Goal: Information Seeking & Learning: Learn about a topic

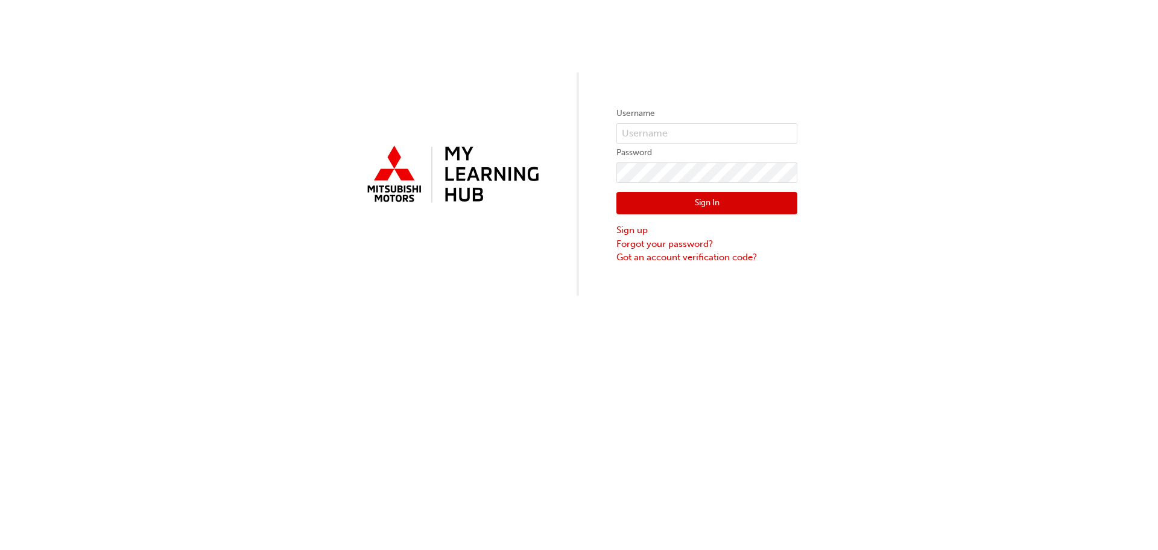
type input "[PERSON_NAME][EMAIL_ADDRESS][DOMAIN_NAME]"
click at [729, 197] on button "Sign In" at bounding box center [707, 203] width 181 height 23
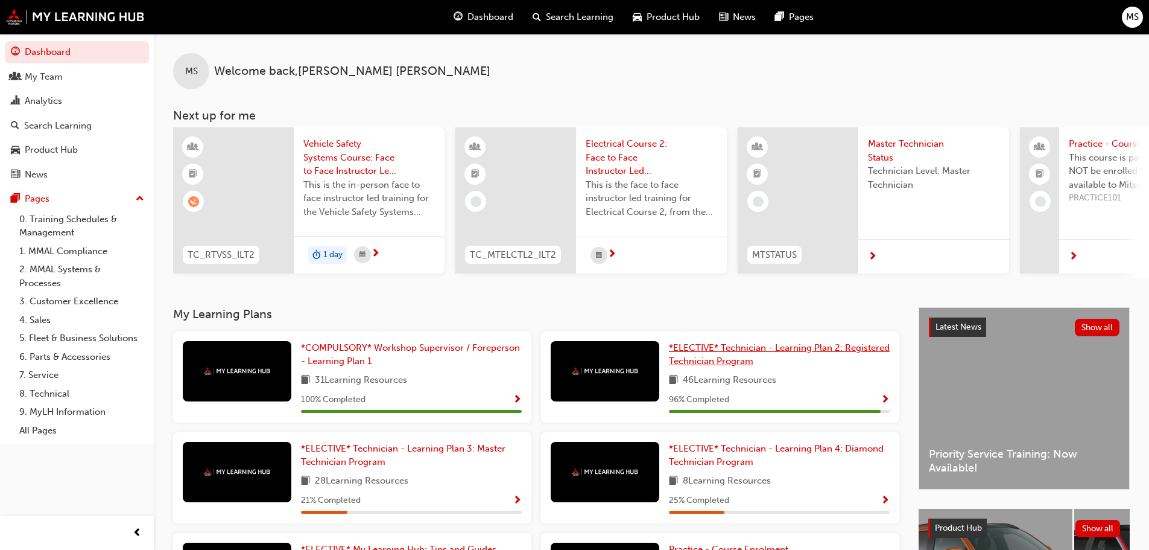
click at [695, 361] on span "*ELECTIVE* Technician - Learning Plan 2: Registered Technician Program" at bounding box center [779, 354] width 221 height 25
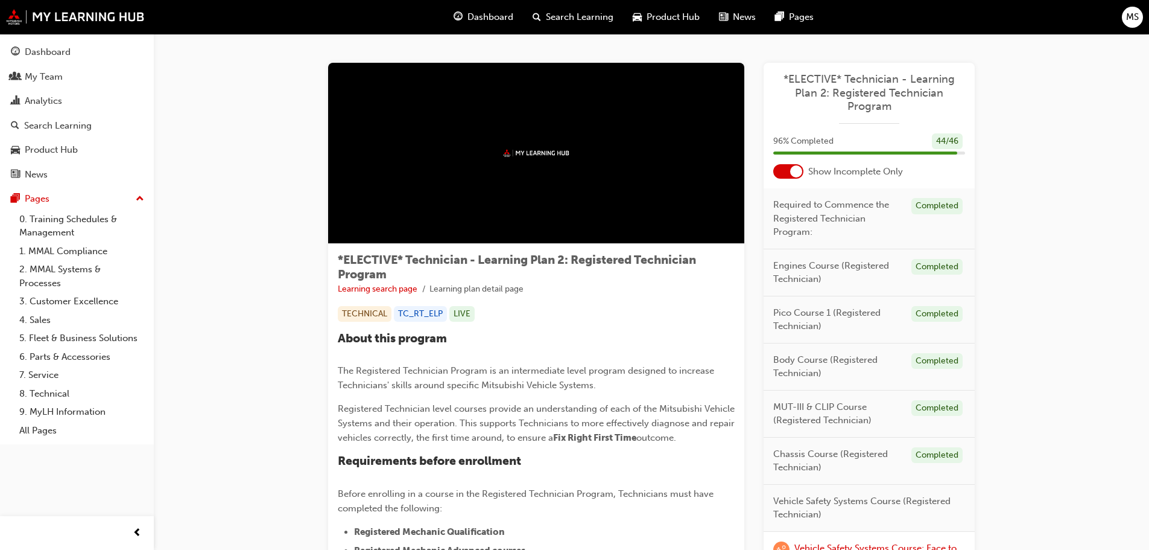
click at [499, 23] on span "Dashboard" at bounding box center [491, 17] width 46 height 14
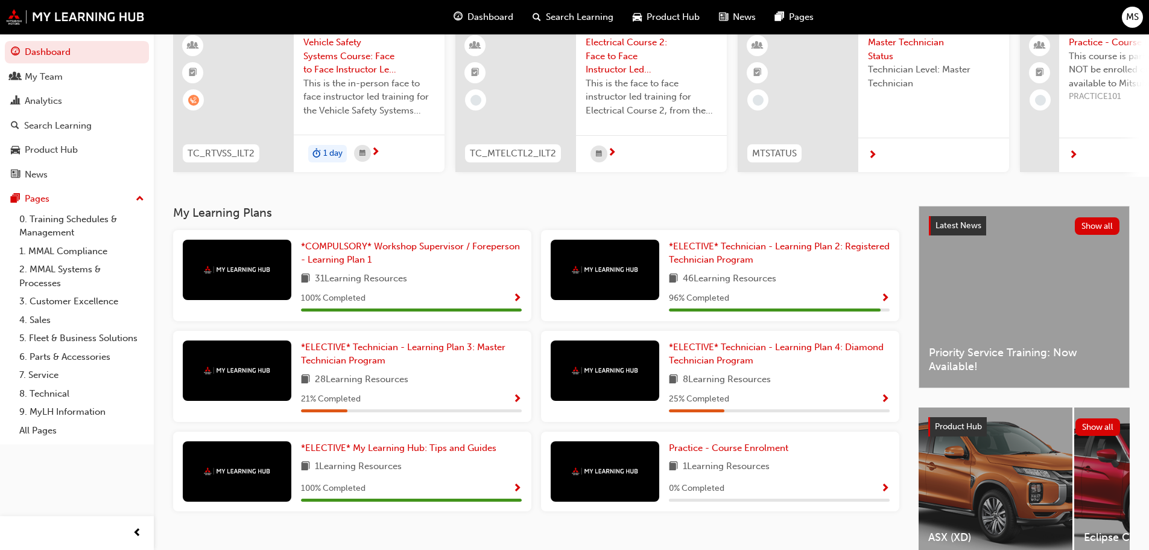
scroll to position [121, 0]
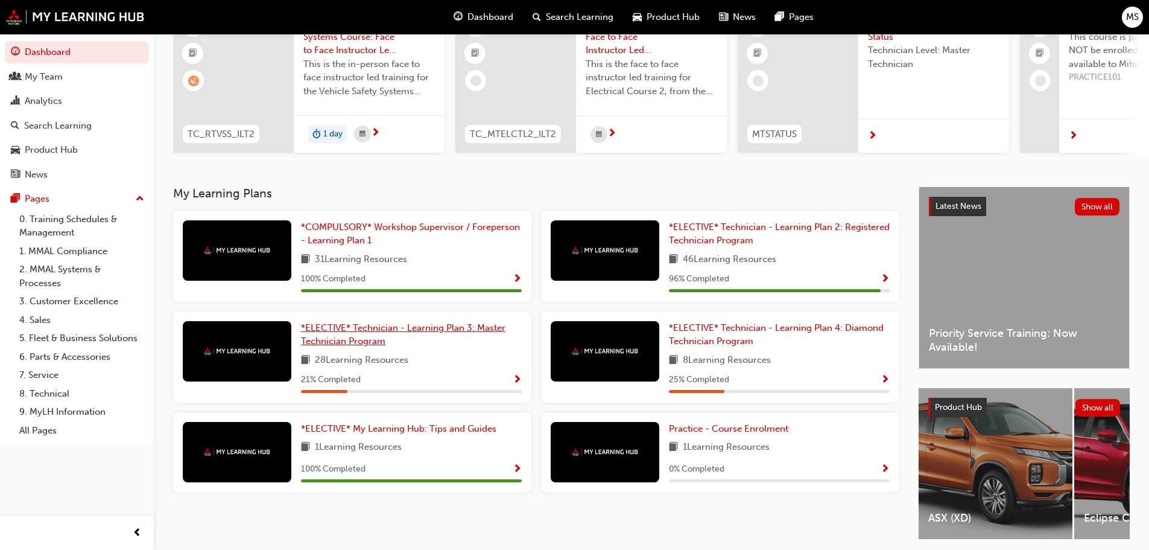
click at [340, 332] on span "*ELECTIVE* Technician - Learning Plan 3: Master Technician Program" at bounding box center [403, 334] width 205 height 25
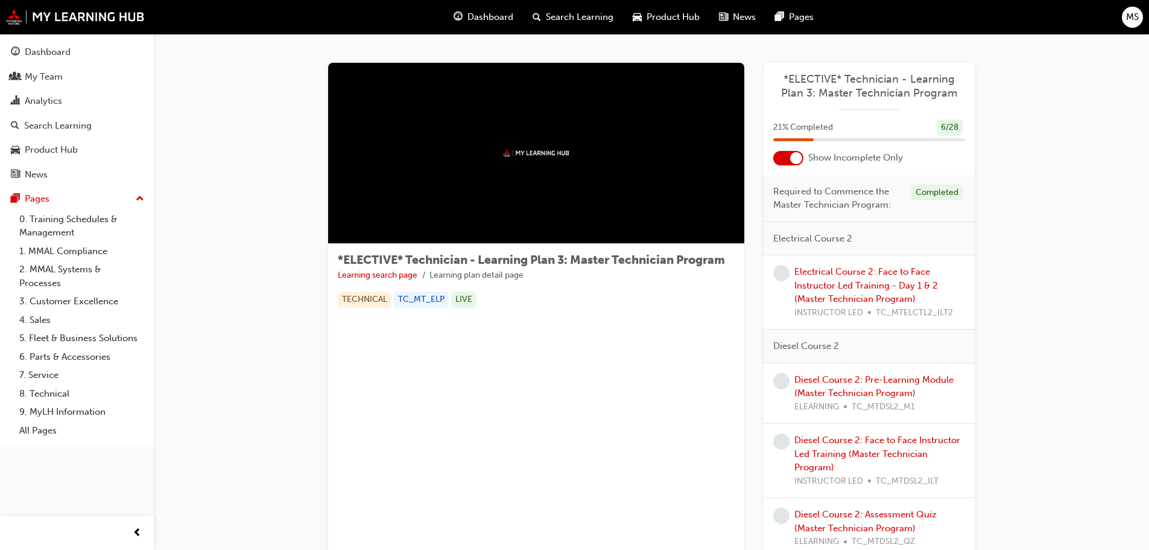
click at [489, 19] on span "Dashboard" at bounding box center [491, 17] width 46 height 14
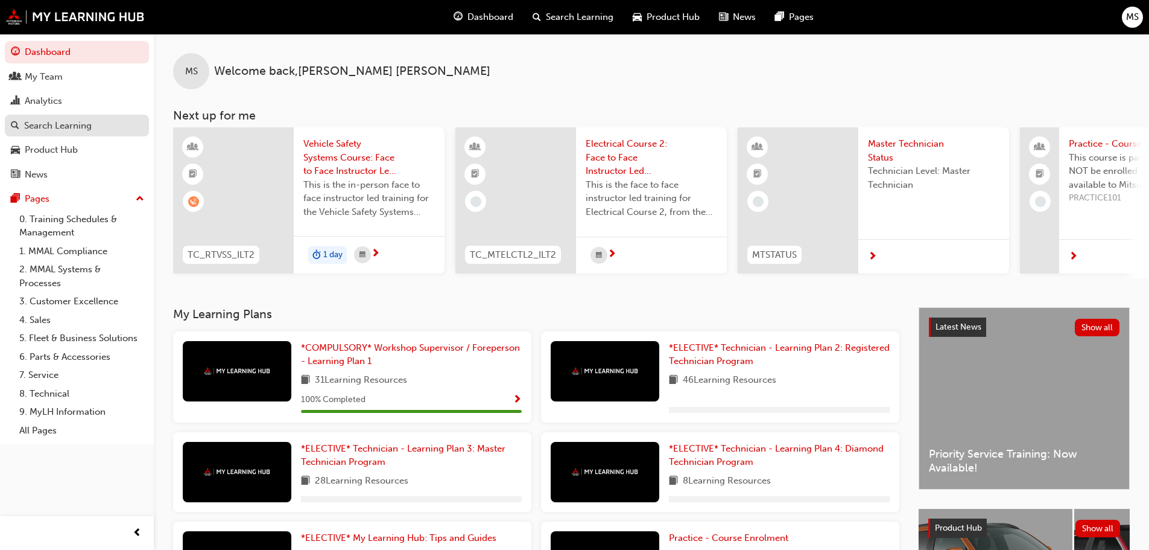
click at [57, 122] on div "Search Learning" at bounding box center [58, 126] width 68 height 14
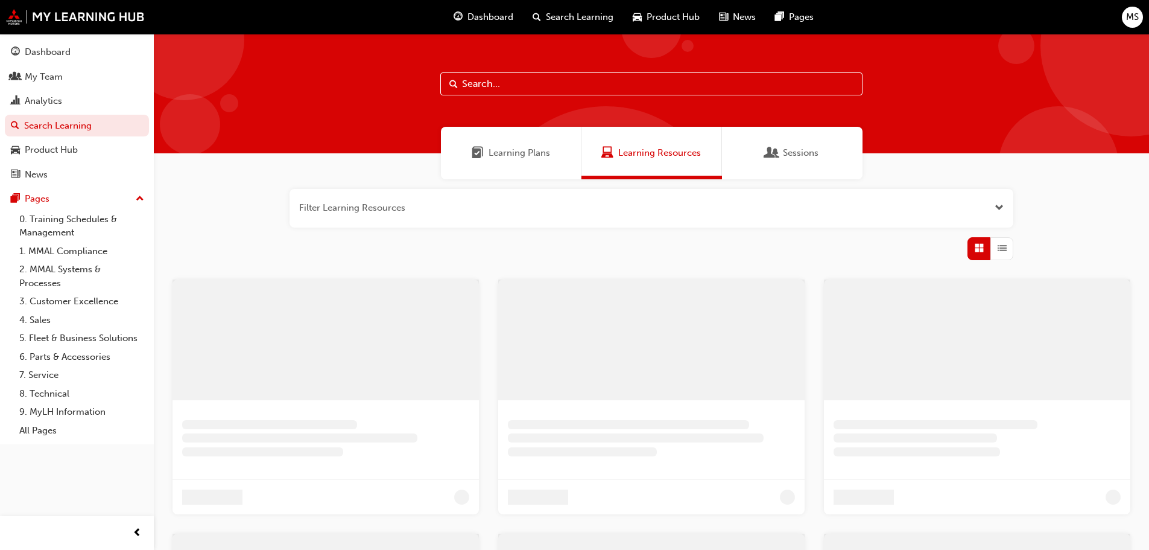
click at [480, 89] on input "text" at bounding box center [651, 83] width 422 height 23
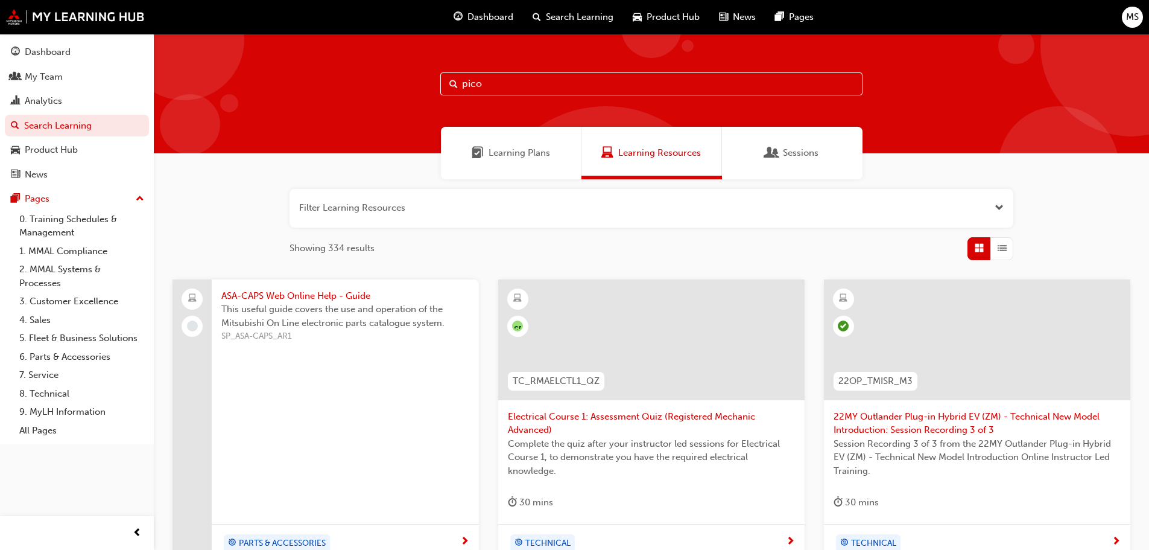
type input "pico"
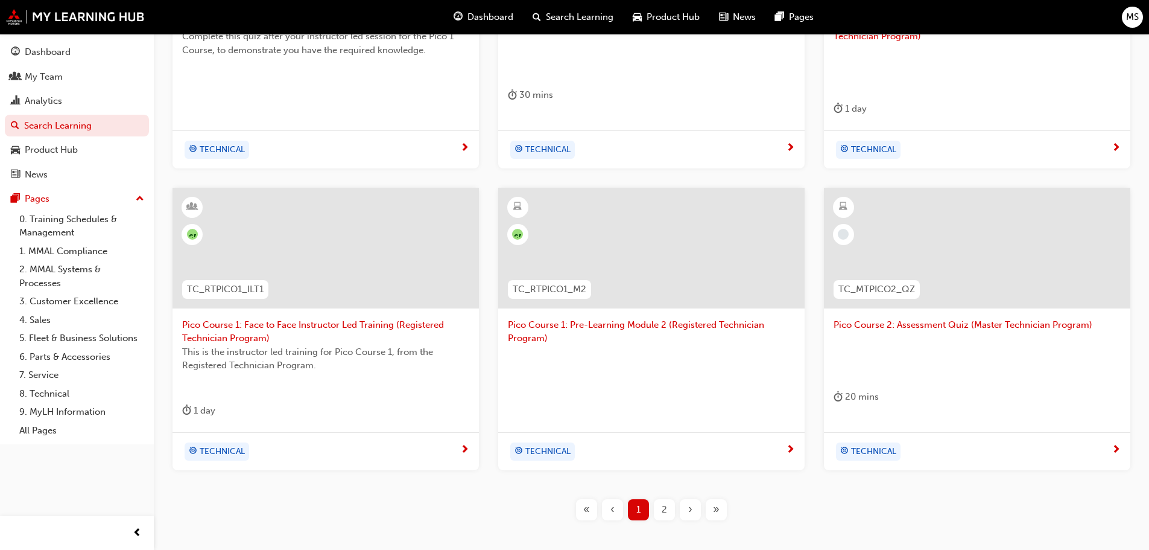
scroll to position [422, 0]
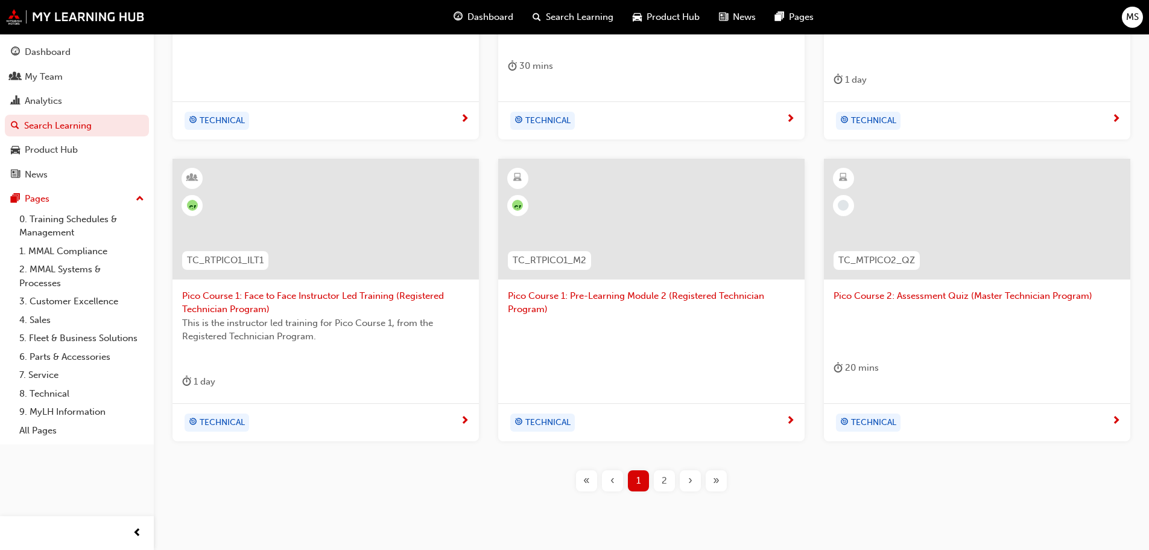
click at [662, 484] on span "2" at bounding box center [664, 481] width 5 height 14
